Goal: Information Seeking & Learning: Learn about a topic

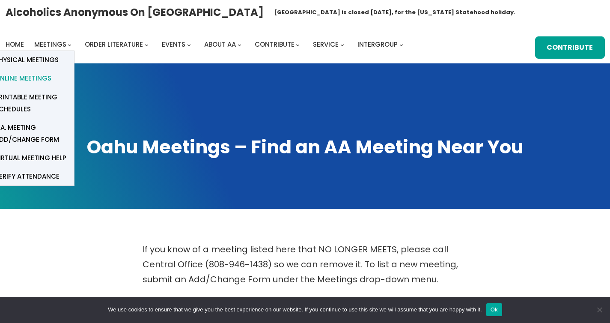
click at [46, 77] on span "Online Meetings" at bounding box center [23, 78] width 57 height 12
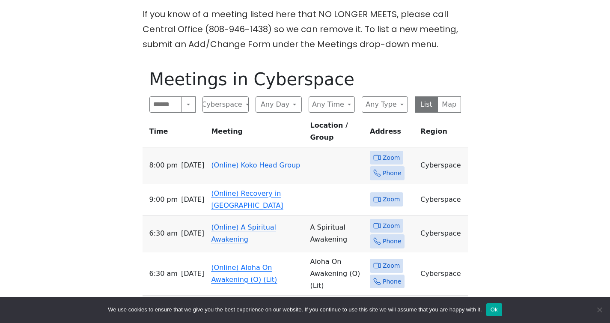
scroll to position [247, 0]
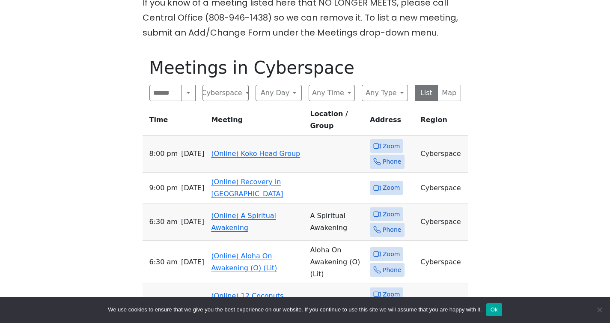
click at [383, 141] on span "Zoom" at bounding box center [391, 146] width 17 height 11
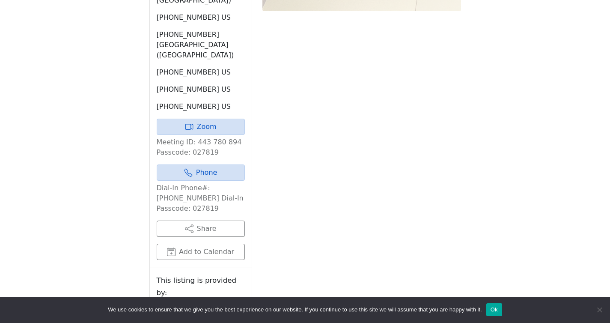
scroll to position [778, 0]
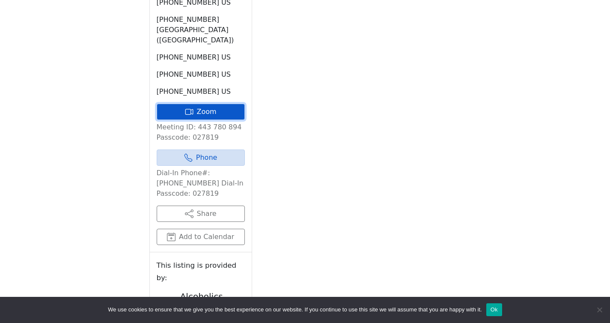
click at [201, 104] on link "Zoom" at bounding box center [201, 112] width 88 height 16
